Goal: Task Accomplishment & Management: Manage account settings

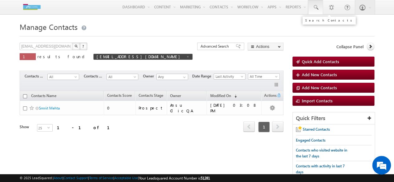
click at [318, 3] on link at bounding box center [315, 7] width 15 height 14
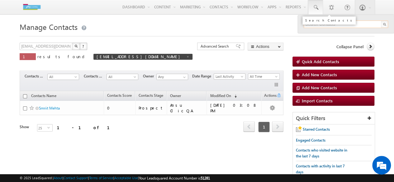
paste input "7021875752"
type input "7021875752"
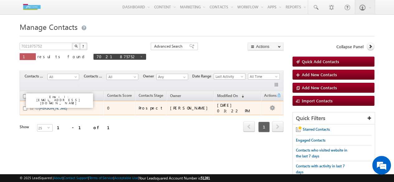
click at [44, 107] on link "[PERSON_NAME]" at bounding box center [53, 108] width 28 height 5
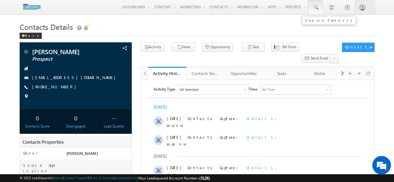
click at [316, 7] on span at bounding box center [315, 7] width 6 height 6
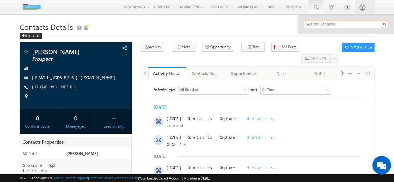
click at [314, 22] on input "text" at bounding box center [345, 24] width 84 height 7
type input "7506711013"
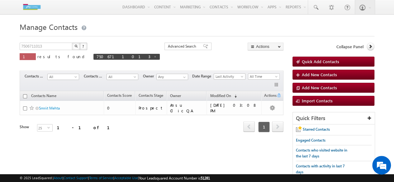
click at [267, 68] on div "7506711013 X ? 1 results found 7506711013 Advanced Search Advanced Search Advan…" at bounding box center [152, 56] width 264 height 26
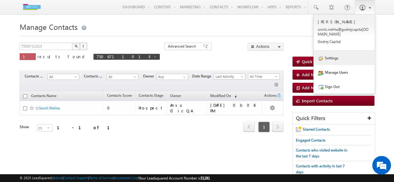
click at [332, 57] on link "Settings" at bounding box center [343, 58] width 61 height 14
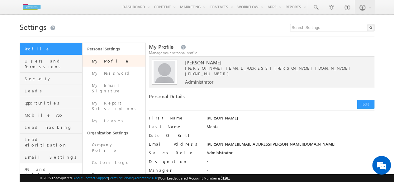
scroll to position [46, 0]
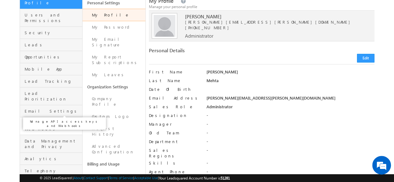
click at [47, 120] on span "API and Webhooks" at bounding box center [53, 125] width 56 height 11
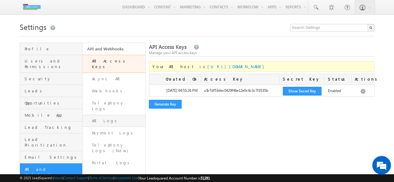
click at [103, 115] on link "API Logs" at bounding box center [113, 121] width 63 height 12
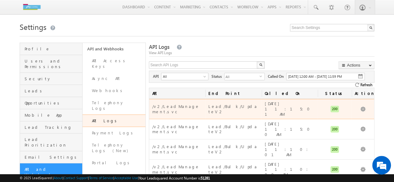
click at [277, 105] on div "[DATE] 11:15:01 AM" at bounding box center [290, 109] width 50 height 17
click at [356, 112] on link "View Data" at bounding box center [350, 115] width 31 height 7
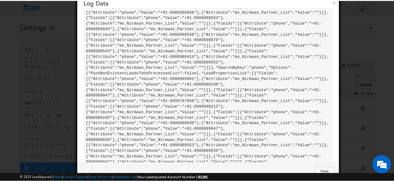
scroll to position [208, 0]
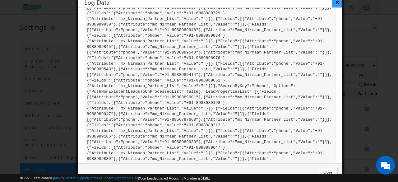
click at [340, 3] on button "×" at bounding box center [337, 2] width 10 height 11
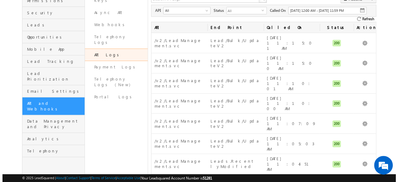
scroll to position [66, 0]
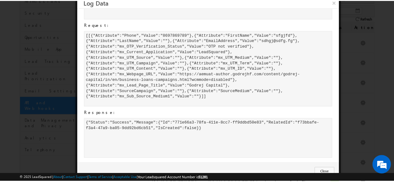
scroll to position [0, 0]
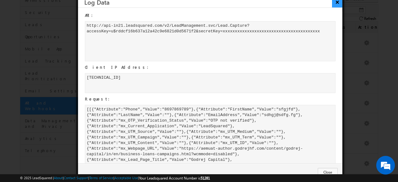
click at [338, 3] on button "×" at bounding box center [337, 2] width 10 height 11
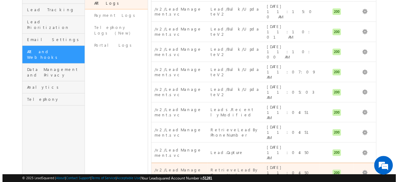
scroll to position [119, 0]
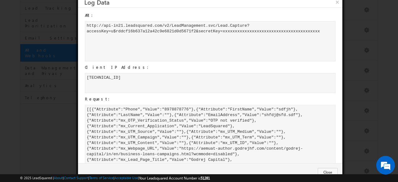
click at [189, 119] on div "[ [ { " A t t r i b u t e " : " P h o n e " , " V a l u e " : " 8 9 7 8 8 7 8 7…" at bounding box center [210, 143] width 251 height 76
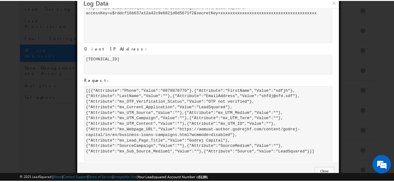
scroll to position [0, 0]
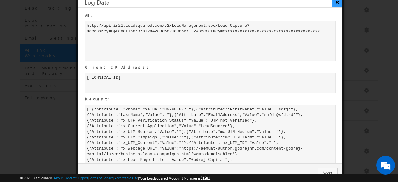
click at [336, 3] on button "×" at bounding box center [337, 2] width 10 height 11
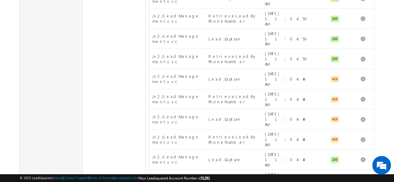
scroll to position [272, 0]
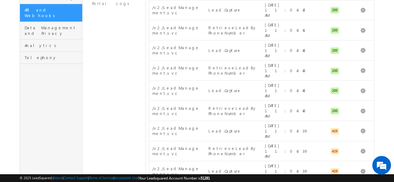
scroll to position [0, 0]
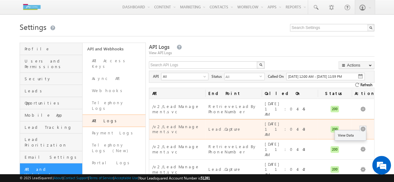
click at [365, 126] on button "button" at bounding box center [362, 129] width 6 height 6
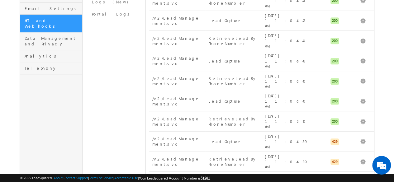
scroll to position [294, 0]
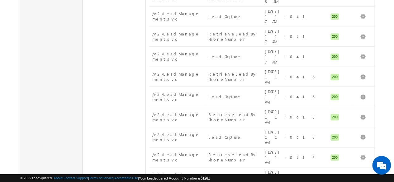
scroll to position [291, 0]
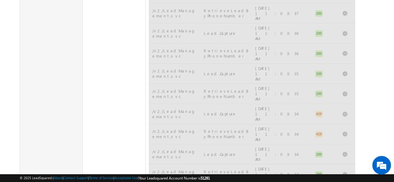
click at [369, 143] on div "API End Point Called On Status Actions /v2/LeadManagement.svc RetrieveLeadByPho…" at bounding box center [261, 69] width 225 height 557
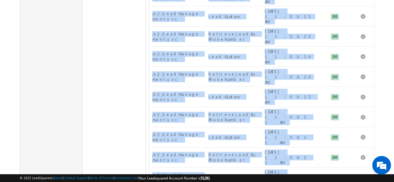
scroll to position [291, 0]
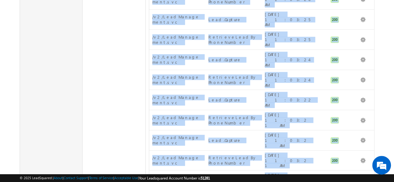
click at [385, 104] on body "Menu Smriti Mehta smrit i.meh ta@go drejc apita" at bounding box center [197, 36] width 394 height 655
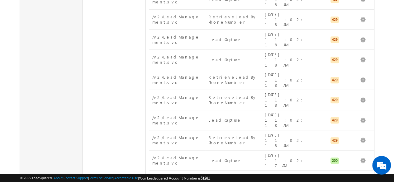
scroll to position [291, 0]
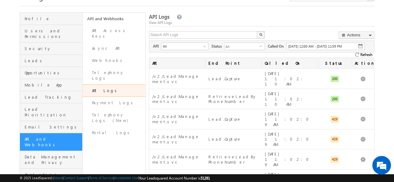
scroll to position [0, 0]
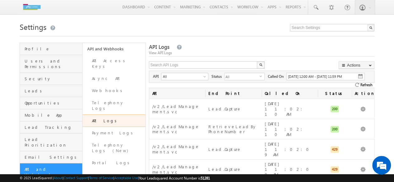
click at [320, 76] on span "09/18/2025 12:00 AM - 09/18/2025 11:59 PM" at bounding box center [315, 76] width 54 height 4
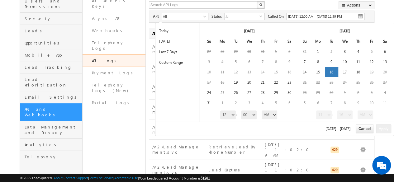
scroll to position [59, 0]
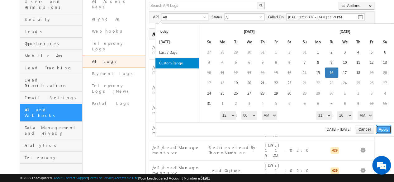
click at [382, 128] on button "Apply" at bounding box center [383, 129] width 15 height 9
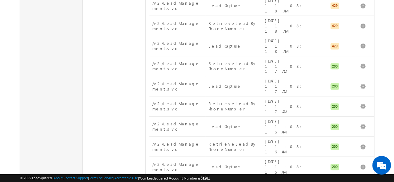
scroll to position [288, 0]
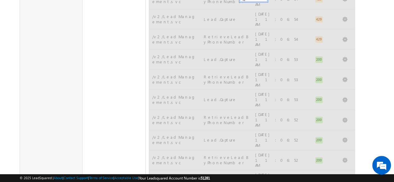
click at [365, 147] on div "API End Point Called On Status Actions /v2/LeadManagement.svc Lead.Capture 09/1…" at bounding box center [261, 74] width 225 height 557
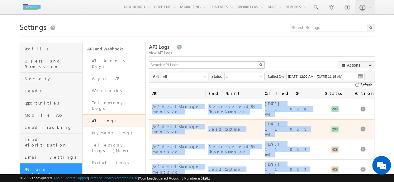
scroll to position [2, 0]
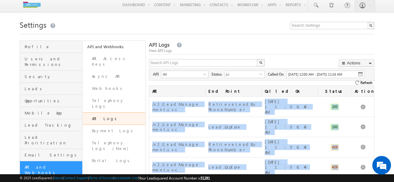
click at [359, 72] on img at bounding box center [360, 74] width 5 height 5
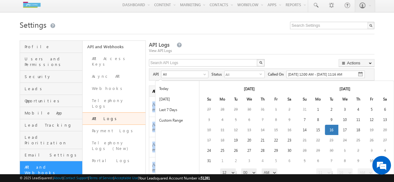
scroll to position [45, 0]
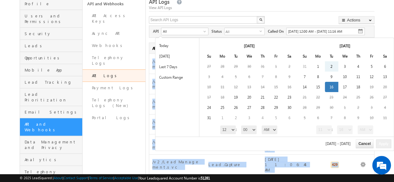
click at [231, 130] on select "1 2 3 4 5 6 7 8 9 10 11 12" at bounding box center [228, 129] width 16 height 9
click at [266, 130] on select "AM PM" at bounding box center [269, 129] width 16 height 9
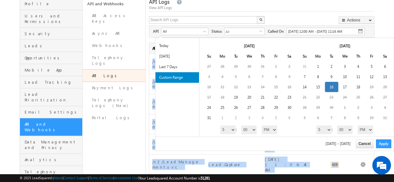
click at [343, 129] on select "00 01 02 03 04 05 06 07 08 09 10 11 12 13 14 15 16 17 18 19 20 21 22 23 24 25 2…" at bounding box center [345, 129] width 16 height 9
click at [385, 143] on button "Apply" at bounding box center [383, 143] width 15 height 9
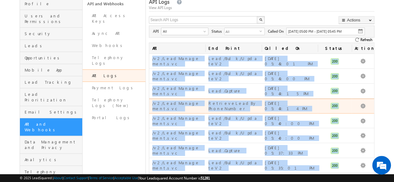
click at [370, 102] on div "View Data" at bounding box center [363, 106] width 16 height 9
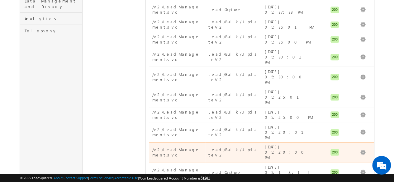
scroll to position [258, 0]
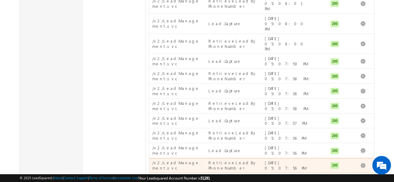
scroll to position [274, 0]
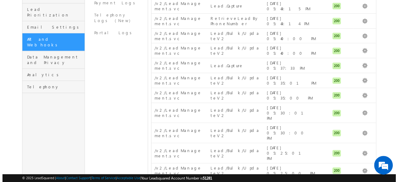
scroll to position [129, 0]
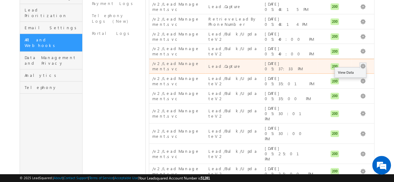
click at [360, 63] on span at bounding box center [362, 66] width 7 height 6
click at [341, 63] on div "200" at bounding box center [334, 67] width 27 height 8
click at [286, 60] on div "09/16/2025 05:37:33 PM" at bounding box center [290, 66] width 50 height 12
click at [351, 69] on link "View Data" at bounding box center [350, 72] width 31 height 7
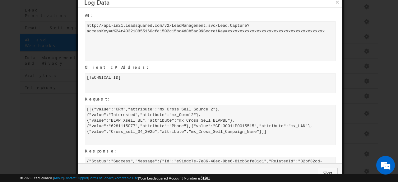
click at [233, 123] on div "[ [ { " v a l u e " : " C R M " , " a t t r i b u t e " : " m x _ C r o s s _ S…" at bounding box center [210, 125] width 251 height 40
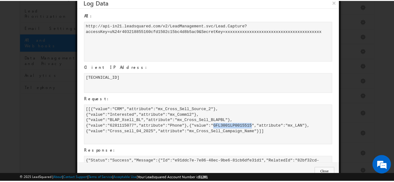
scroll to position [1, 0]
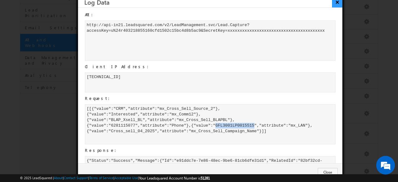
click at [336, 1] on button "×" at bounding box center [337, 2] width 10 height 11
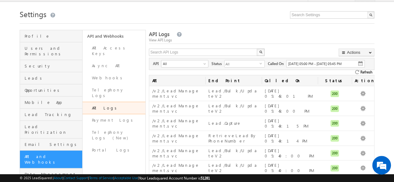
scroll to position [12, 0]
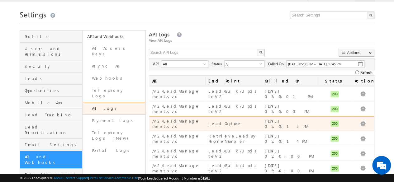
click at [301, 118] on div "09/16/2025 05:43:15 PM" at bounding box center [290, 124] width 50 height 12
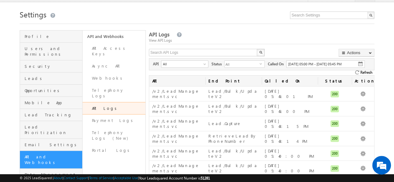
click at [111, 102] on link "API Logs" at bounding box center [113, 108] width 63 height 12
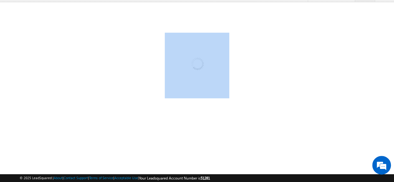
click at [111, 94] on div at bounding box center [197, 157] width 354 height 249
click at [196, 61] on img at bounding box center [197, 65] width 64 height 64
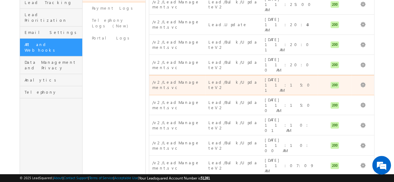
scroll to position [126, 0]
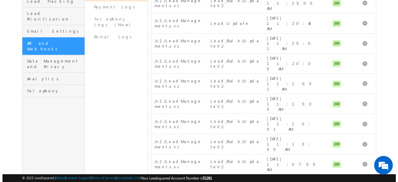
scroll to position [0, 0]
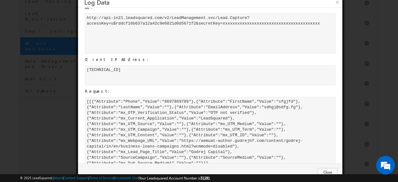
scroll to position [8, 0]
click at [183, 140] on div "[ [ { " A t t r i b u t e " : " P h o n e " , " V a l u e " : " 8 6 9 7 8 6 9 7…" at bounding box center [210, 135] width 251 height 76
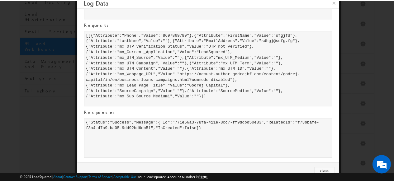
scroll to position [0, 0]
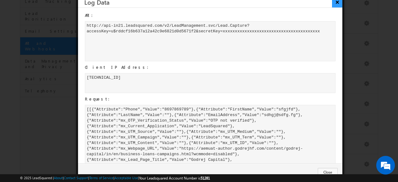
click at [336, 2] on button "×" at bounding box center [337, 2] width 10 height 11
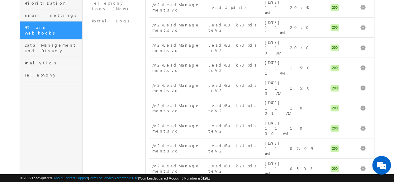
scroll to position [146, 0]
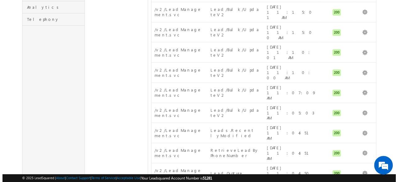
scroll to position [198, 0]
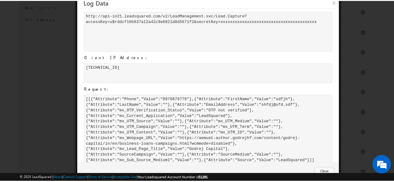
scroll to position [0, 0]
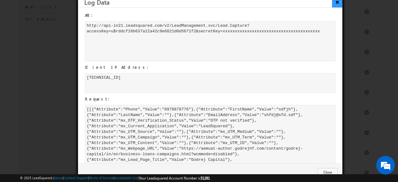
click at [338, 1] on button "×" at bounding box center [337, 2] width 10 height 11
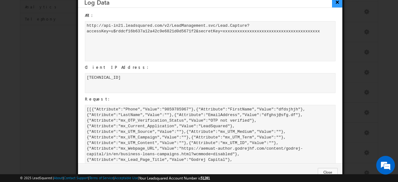
click at [336, 2] on button "×" at bounding box center [337, 2] width 10 height 11
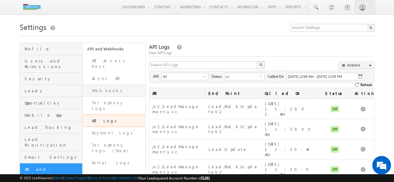
click at [102, 85] on link "Webhooks" at bounding box center [113, 91] width 63 height 12
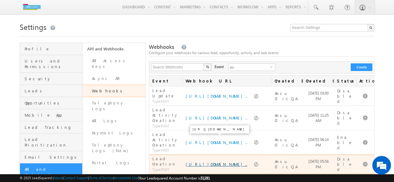
click at [222, 162] on link "[URL][DOMAIN_NAME].." at bounding box center [216, 164] width 62 height 5
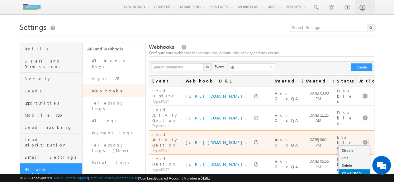
click at [344, 169] on link "View History" at bounding box center [353, 172] width 31 height 7
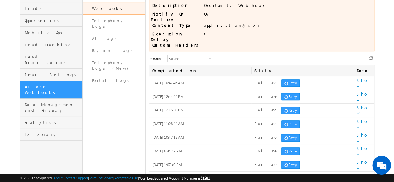
scroll to position [84, 0]
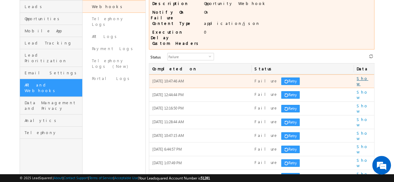
click at [362, 76] on link "Show" at bounding box center [362, 81] width 12 height 11
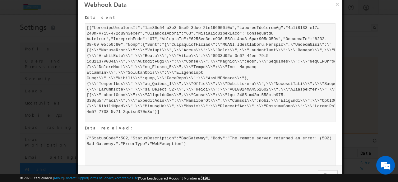
click at [275, 74] on div at bounding box center [210, 72] width 251 height 99
click at [336, 3] on button "×" at bounding box center [337, 4] width 10 height 11
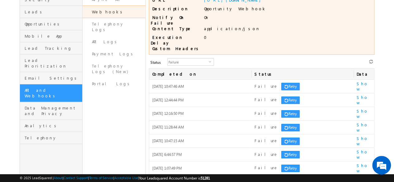
scroll to position [80, 0]
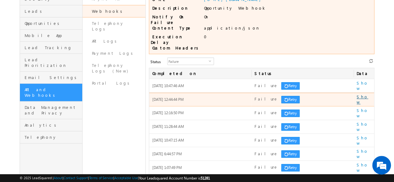
click at [363, 94] on link "Show" at bounding box center [362, 99] width 12 height 11
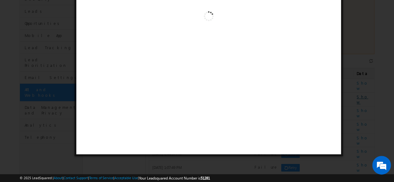
scroll to position [0, 0]
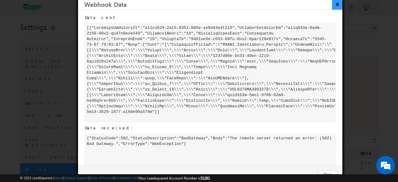
click at [337, 4] on button "×" at bounding box center [337, 4] width 10 height 11
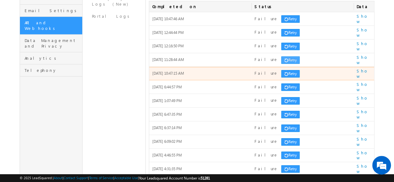
scroll to position [147, 0]
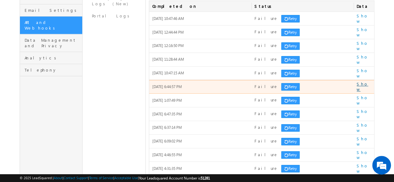
click at [361, 81] on link "Show" at bounding box center [362, 86] width 12 height 11
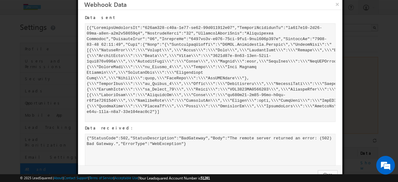
click at [235, 81] on div at bounding box center [210, 72] width 251 height 99
click at [336, 4] on button "×" at bounding box center [337, 4] width 10 height 11
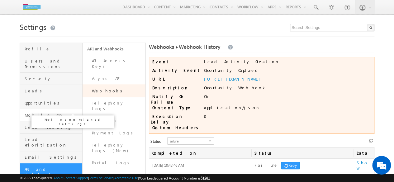
scroll to position [54, 0]
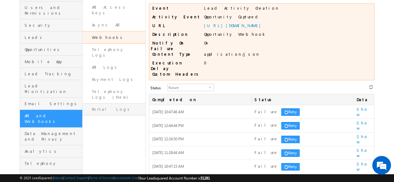
click at [113, 103] on link "Portal Logs" at bounding box center [113, 109] width 63 height 12
click at [120, 86] on link "Telephony Logs (New)" at bounding box center [113, 95] width 63 height 18
